Goal: Check status: Check status

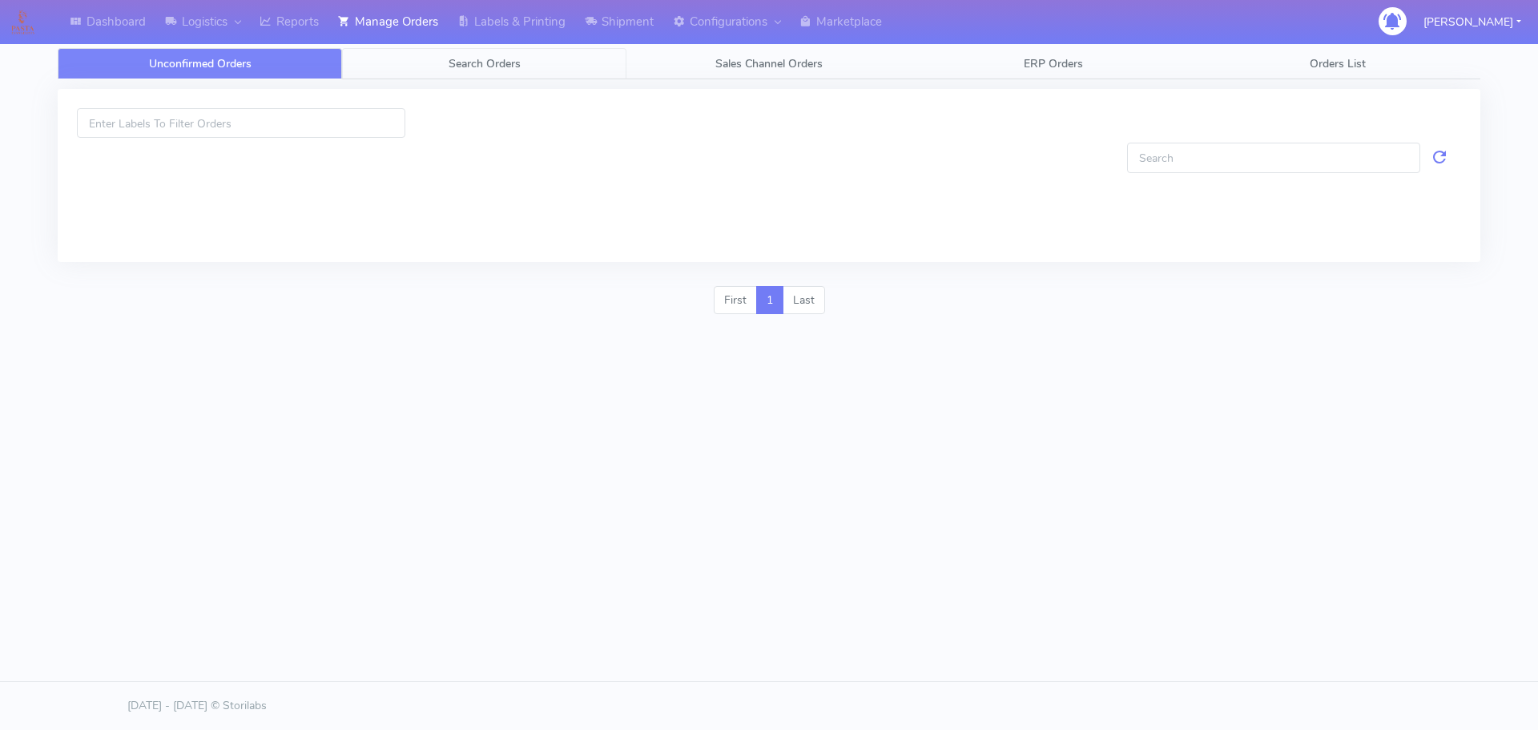
click at [426, 65] on link "Search Orders" at bounding box center [484, 63] width 284 height 31
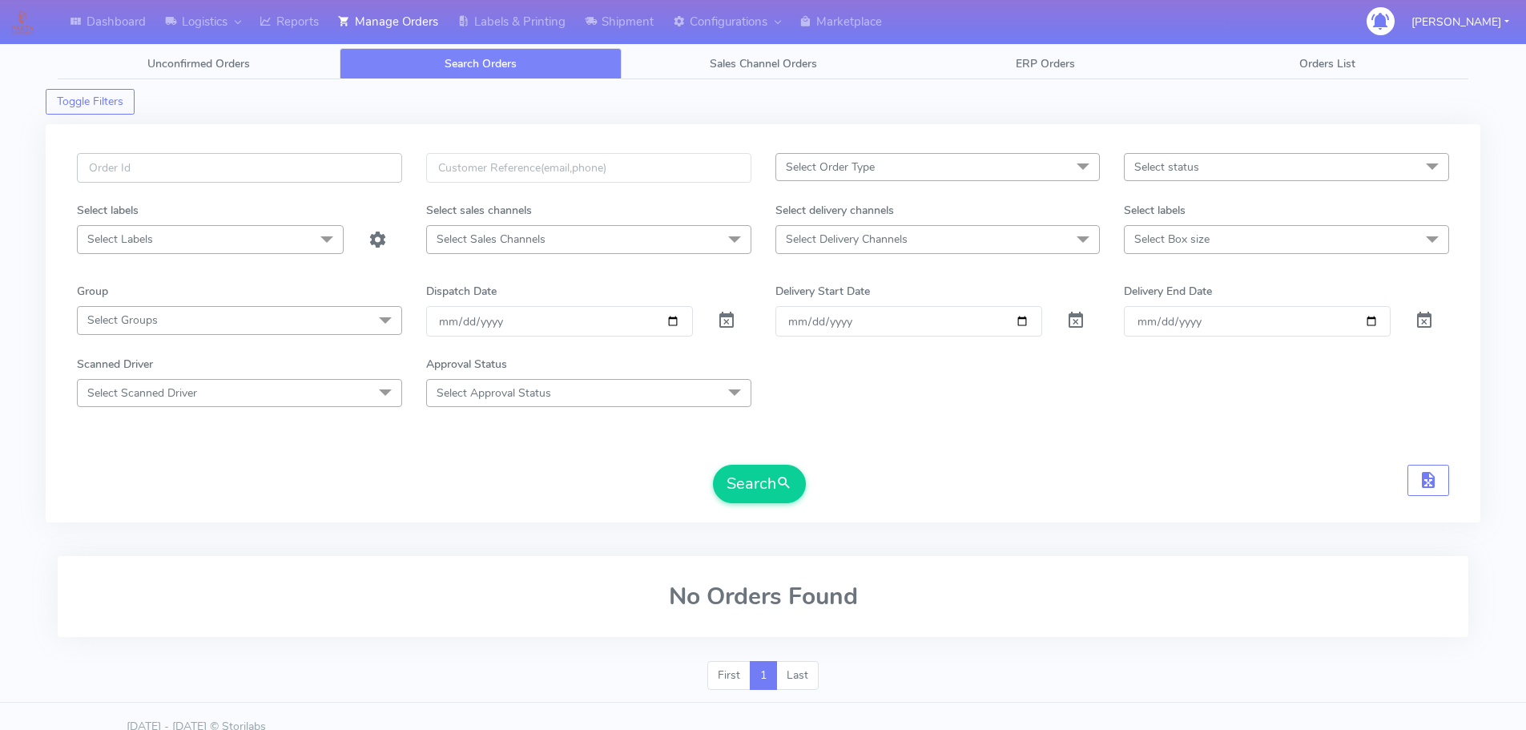
click at [335, 175] on input "text" at bounding box center [239, 168] width 325 height 30
paste input "1626568"
type input "1626568"
click at [731, 319] on span at bounding box center [726, 324] width 19 height 15
click at [796, 485] on button "Search" at bounding box center [759, 484] width 93 height 38
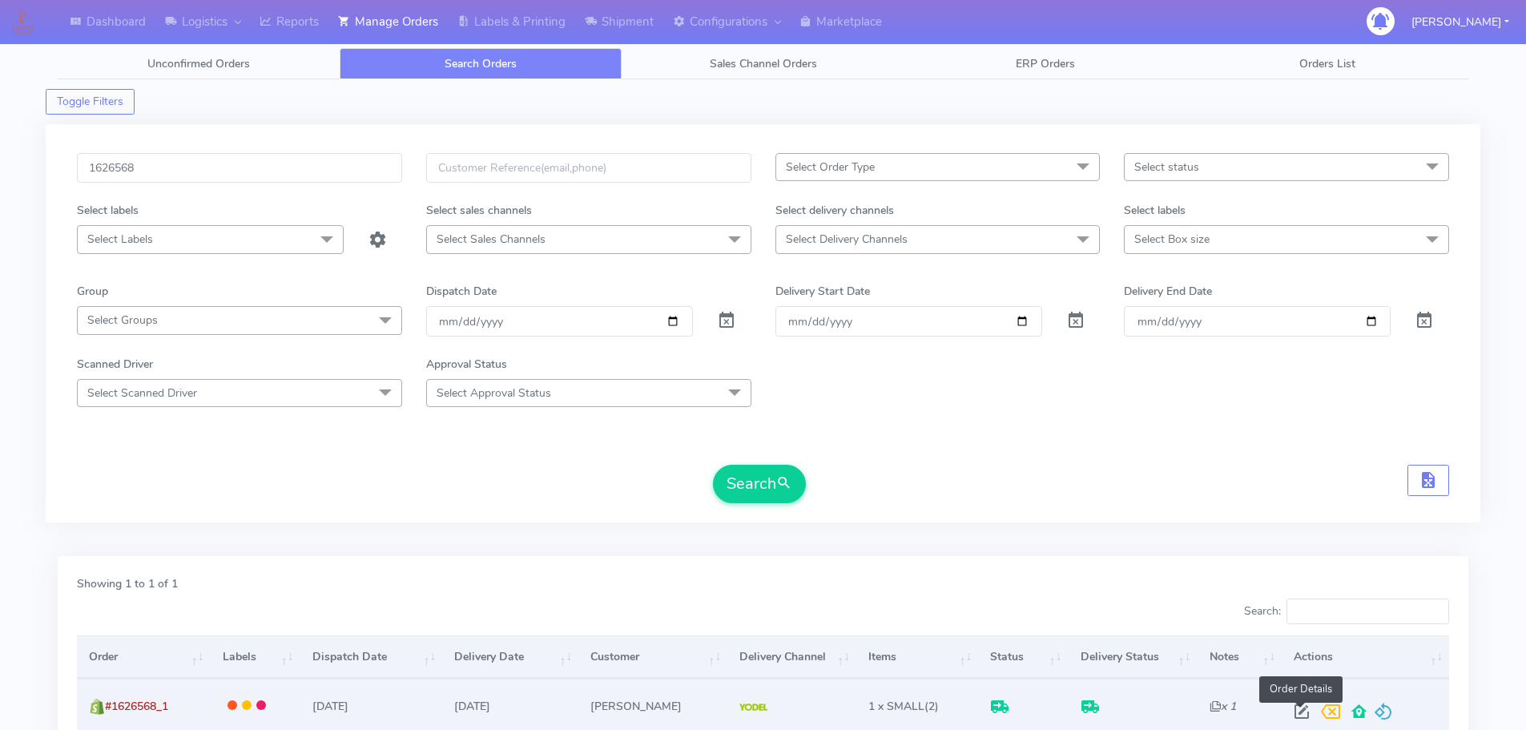
click at [1291, 708] on span at bounding box center [1302, 715] width 29 height 15
select select "5"
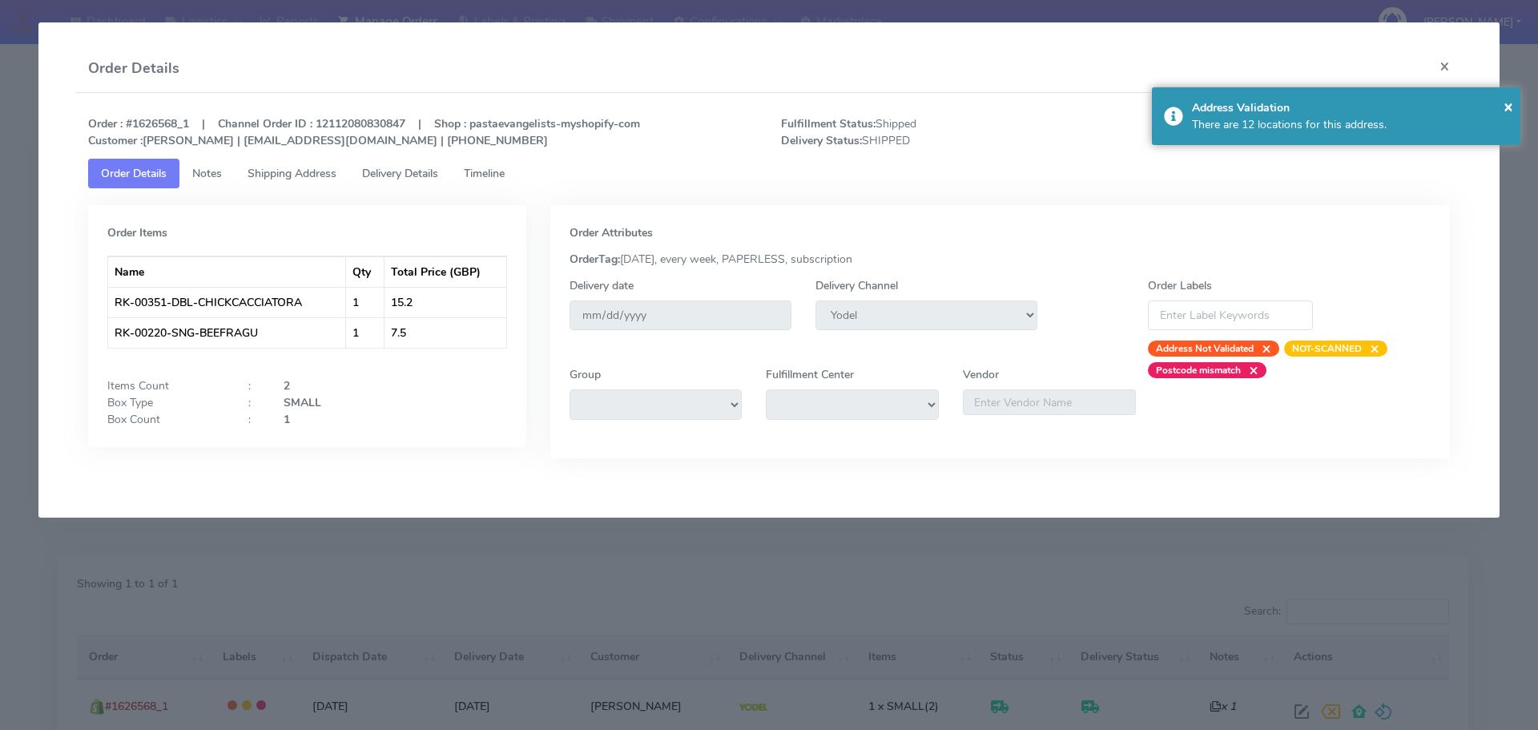
click at [480, 166] on span "Timeline" at bounding box center [484, 173] width 41 height 15
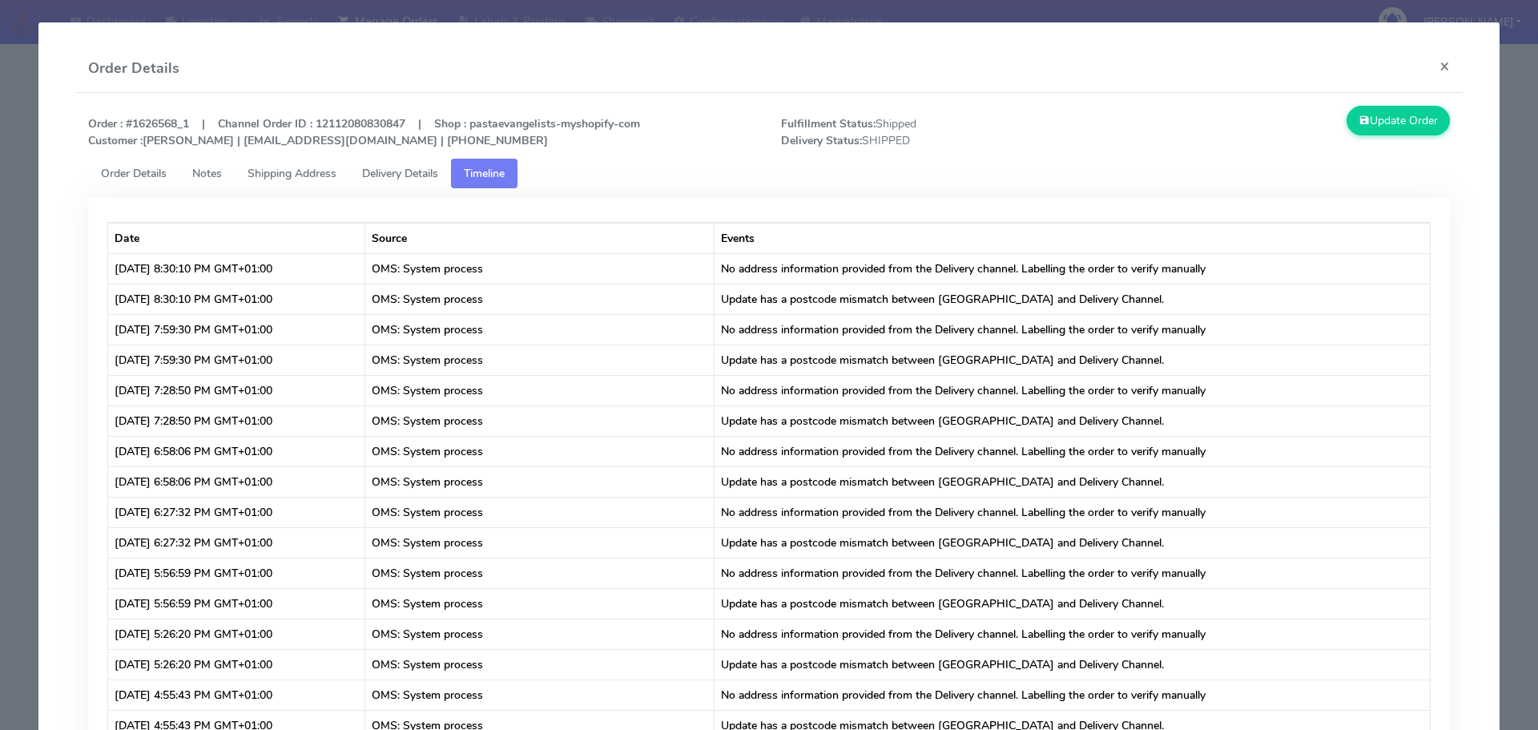
click at [426, 173] on span "Delivery Details" at bounding box center [400, 173] width 76 height 15
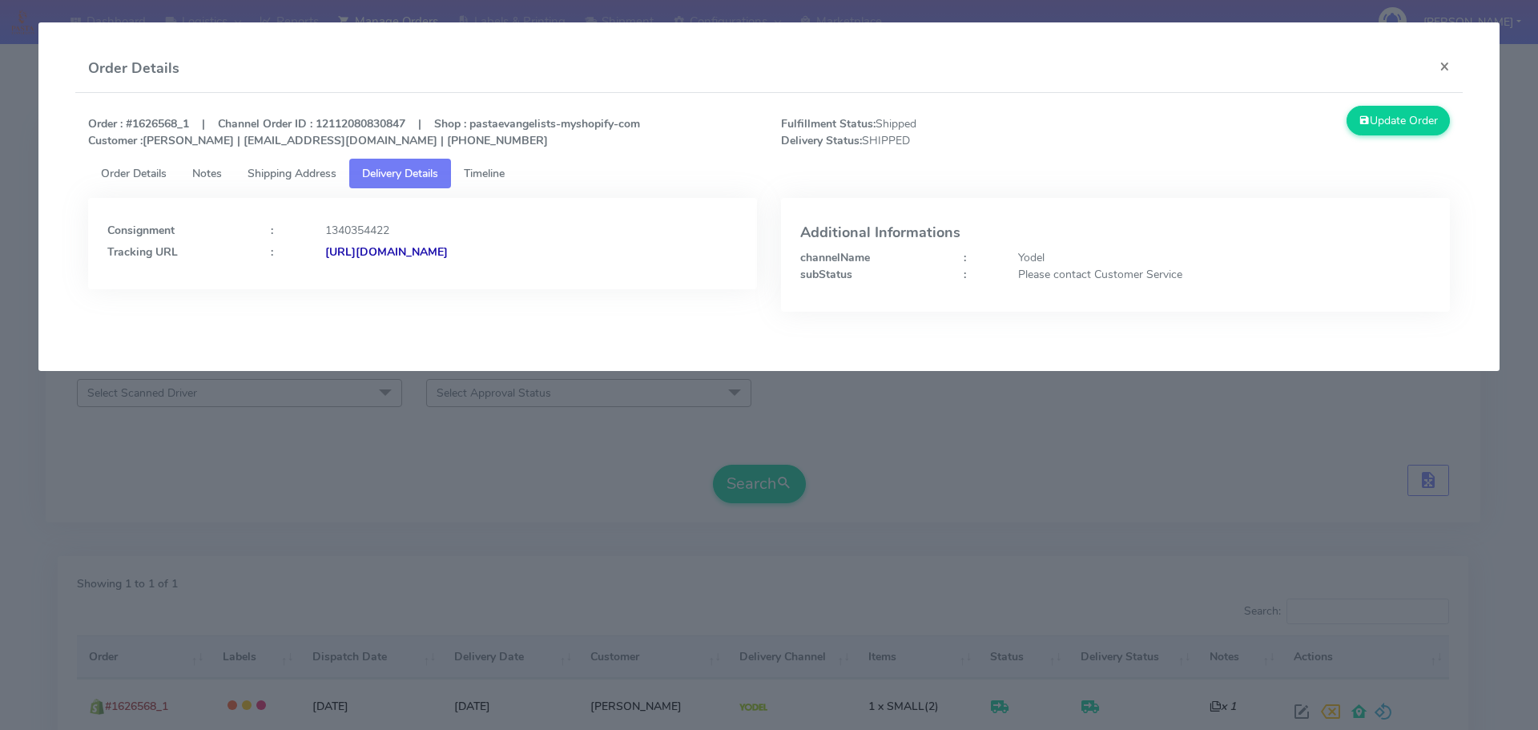
click at [319, 172] on span "Shipping Address" at bounding box center [292, 173] width 89 height 15
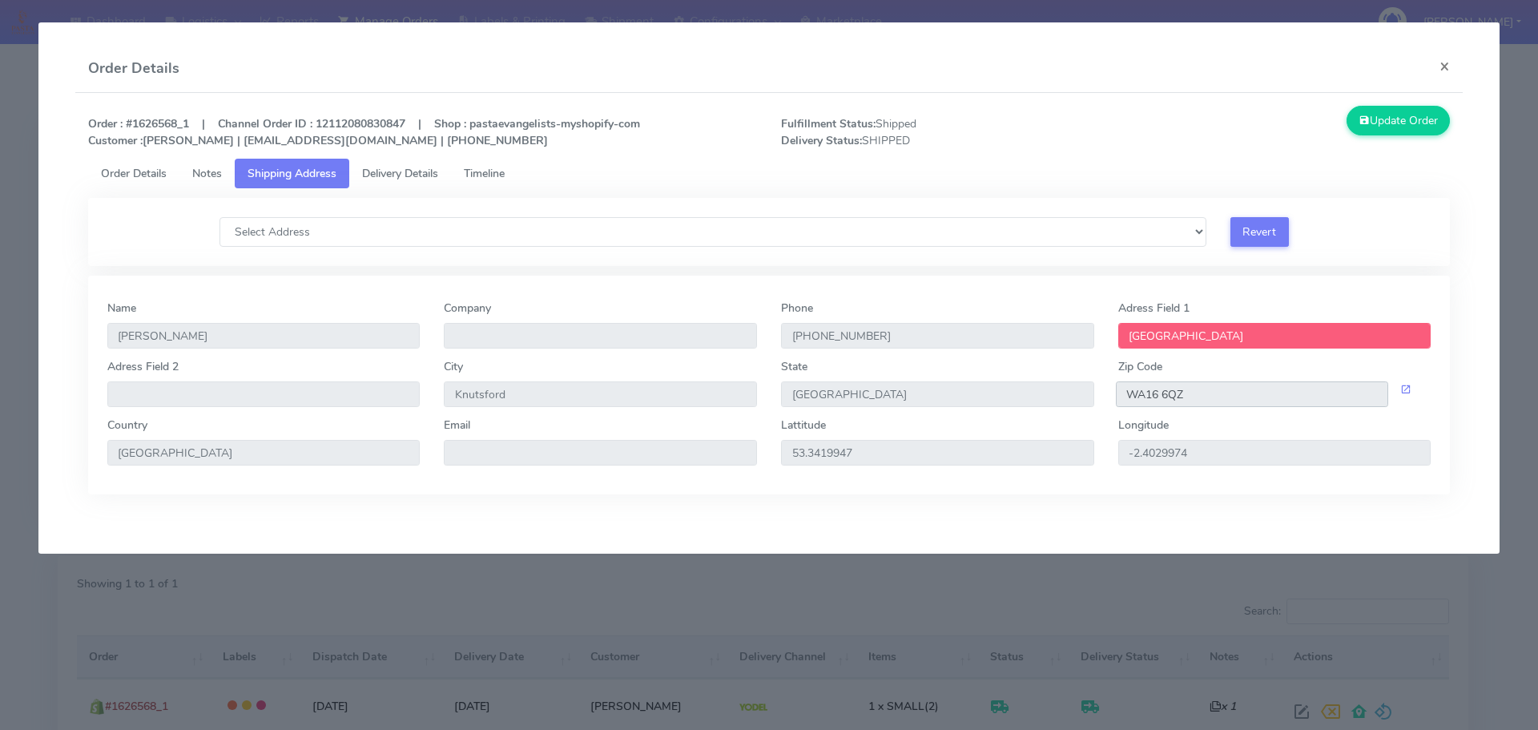
drag, startPoint x: 1200, startPoint y: 391, endPoint x: 1127, endPoint y: 391, distance: 73.7
click at [1128, 391] on input "WA16 6QZ" at bounding box center [1252, 394] width 273 height 26
click at [430, 177] on span "Delivery Details" at bounding box center [400, 173] width 76 height 15
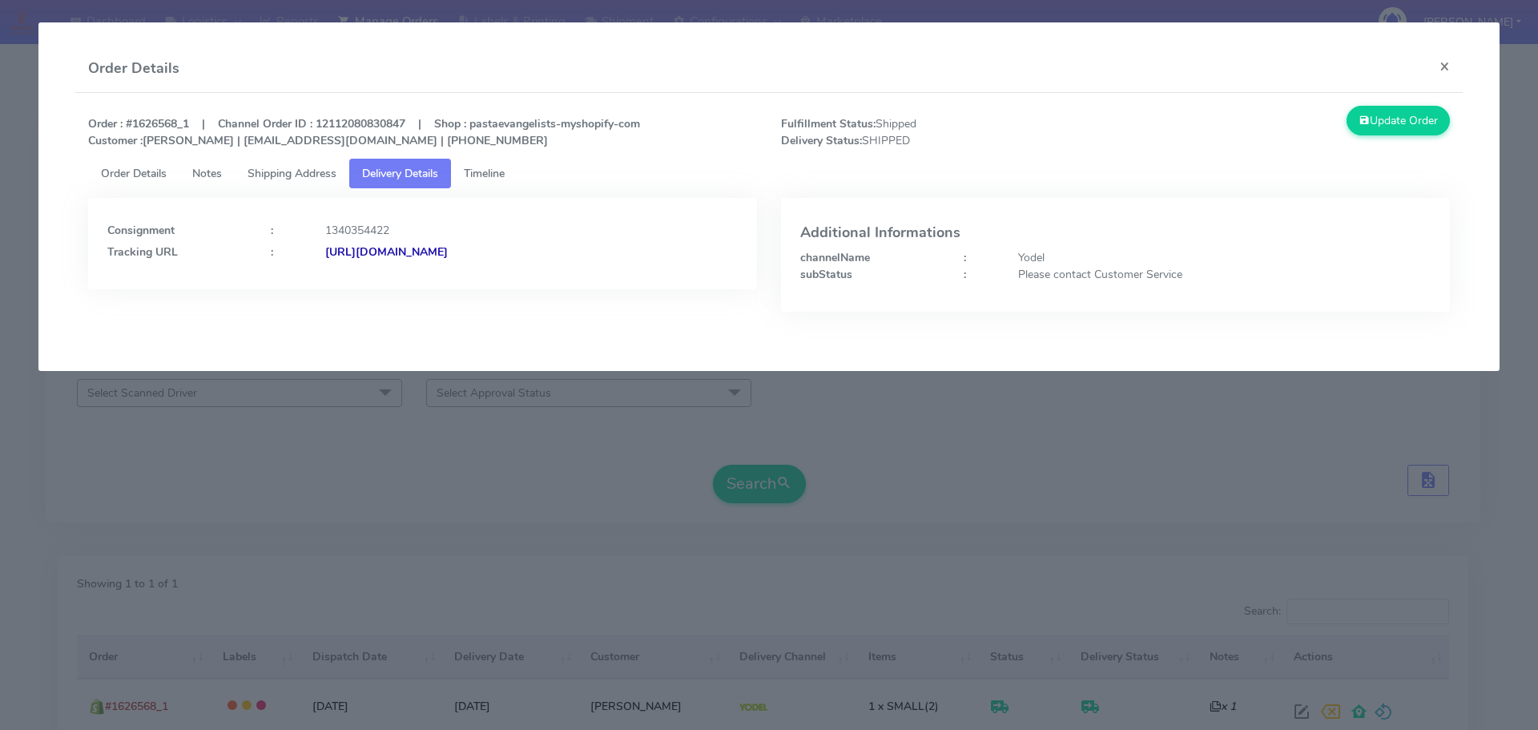
click at [448, 252] on strong "[URL][DOMAIN_NAME]" at bounding box center [386, 251] width 123 height 15
